Goal: Task Accomplishment & Management: Manage account settings

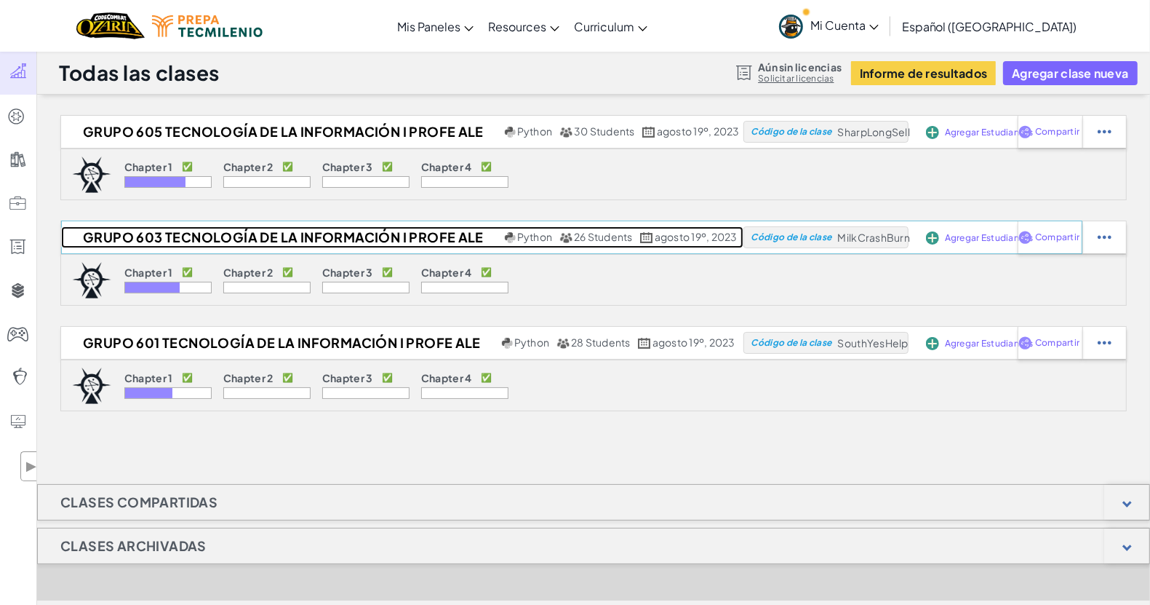
click at [247, 231] on h2 "Grupo 603 Tecnología de la Información I Profe Ale" at bounding box center [281, 237] width 440 height 22
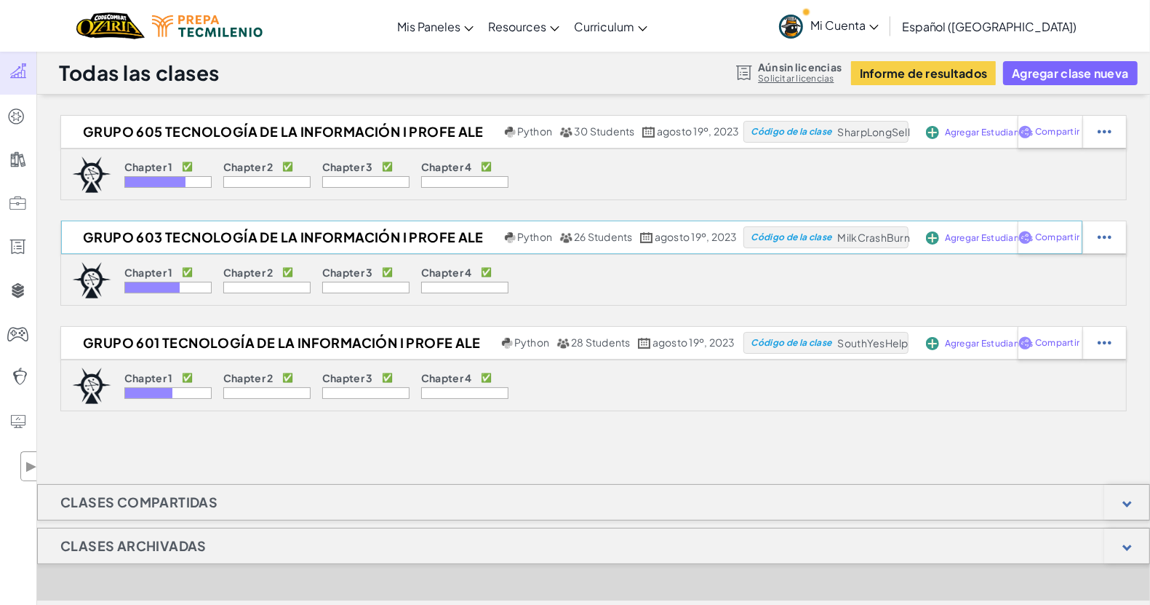
select select "Progress (High to Low)"
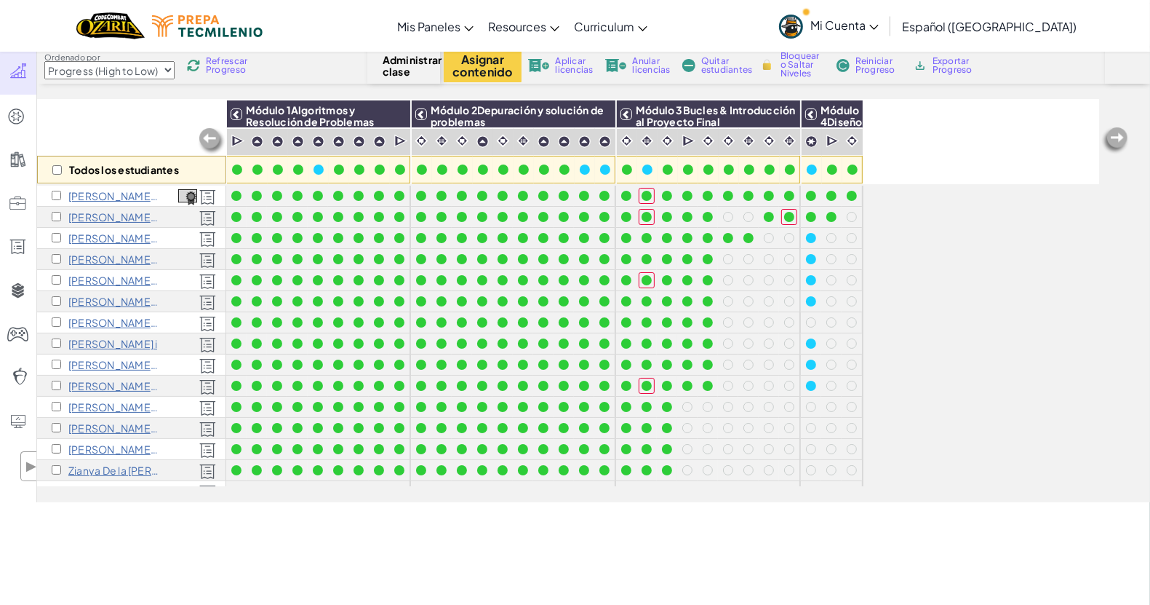
click at [872, 20] on span "Mi Cuenta" at bounding box center [844, 24] width 68 height 15
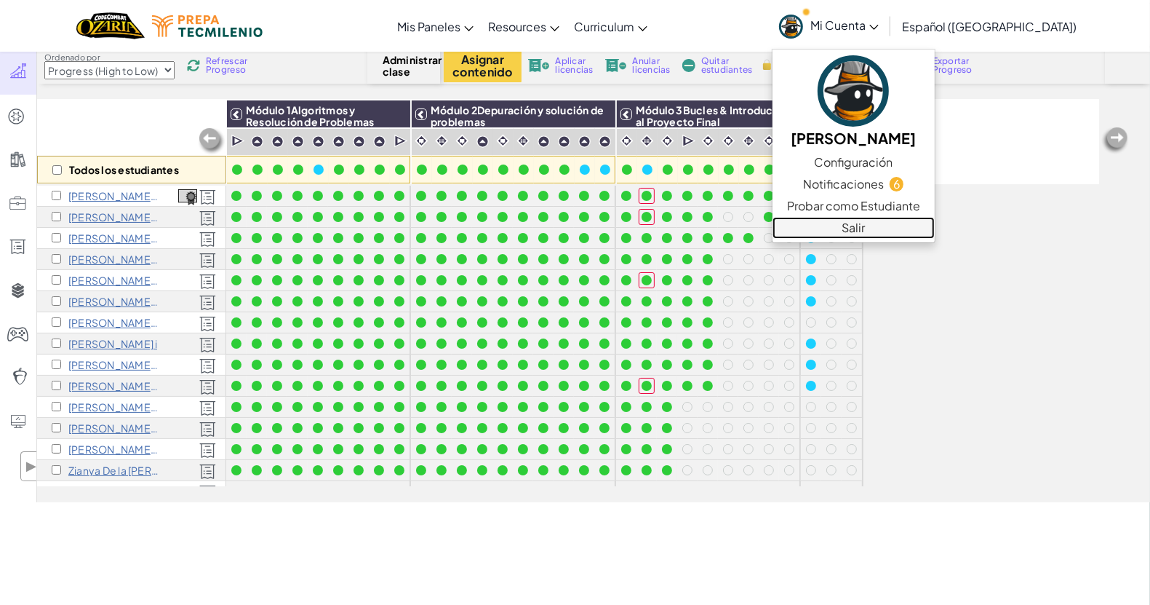
click at [903, 227] on link "Salir" at bounding box center [854, 228] width 162 height 22
